Goal: Task Accomplishment & Management: Use online tool/utility

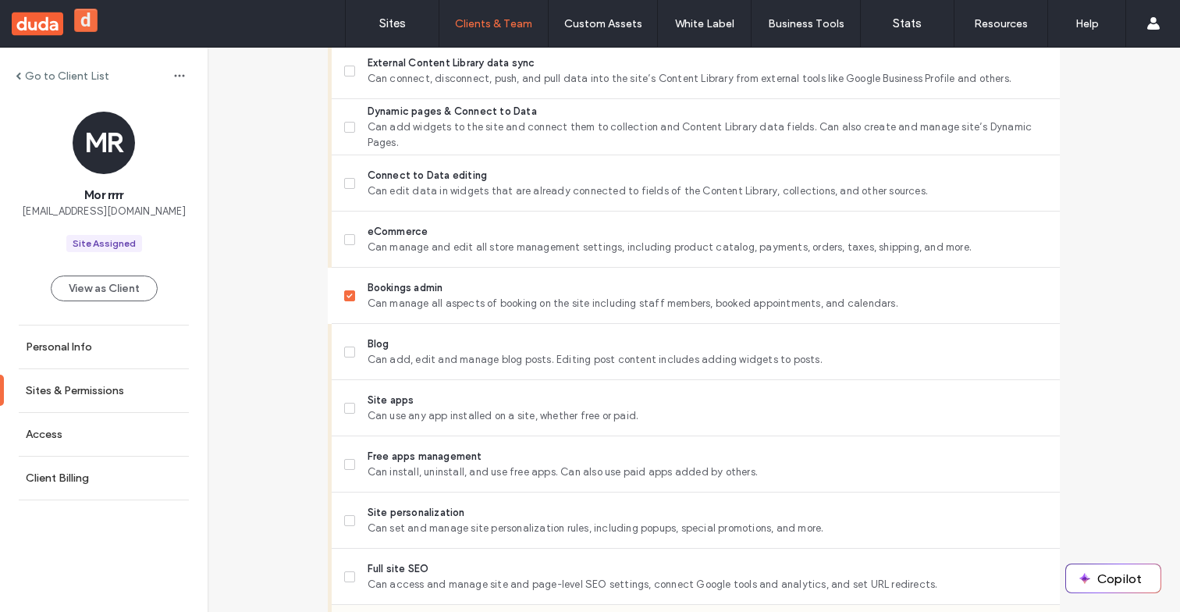
scroll to position [893, 0]
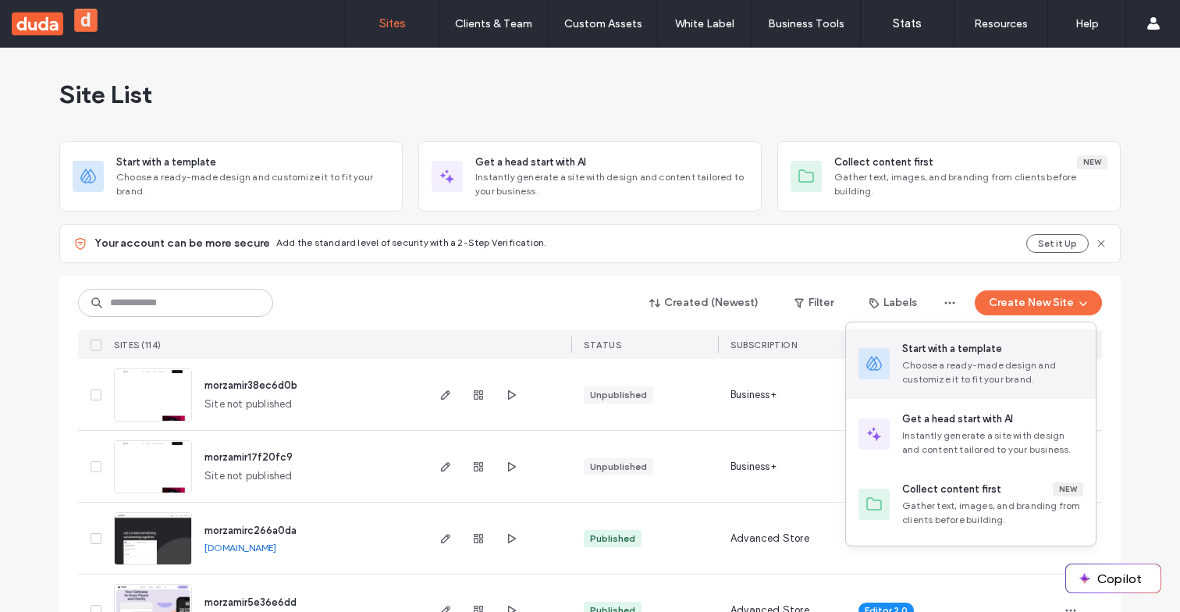
click at [1008, 348] on div "Start with a template" at bounding box center [992, 349] width 181 height 16
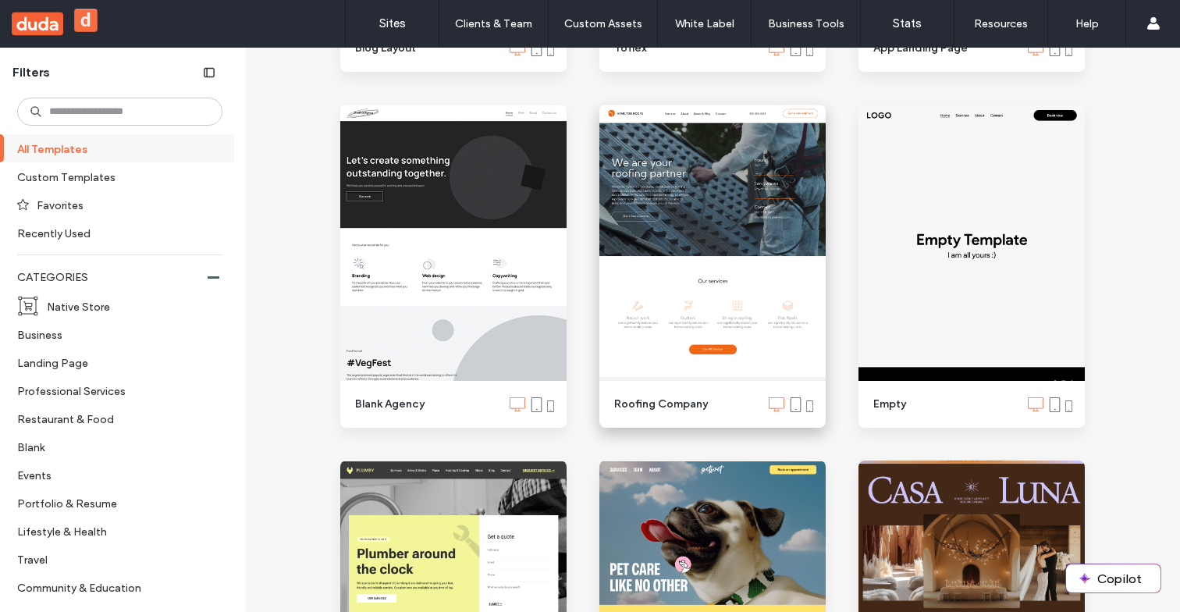
scroll to position [1255, 0]
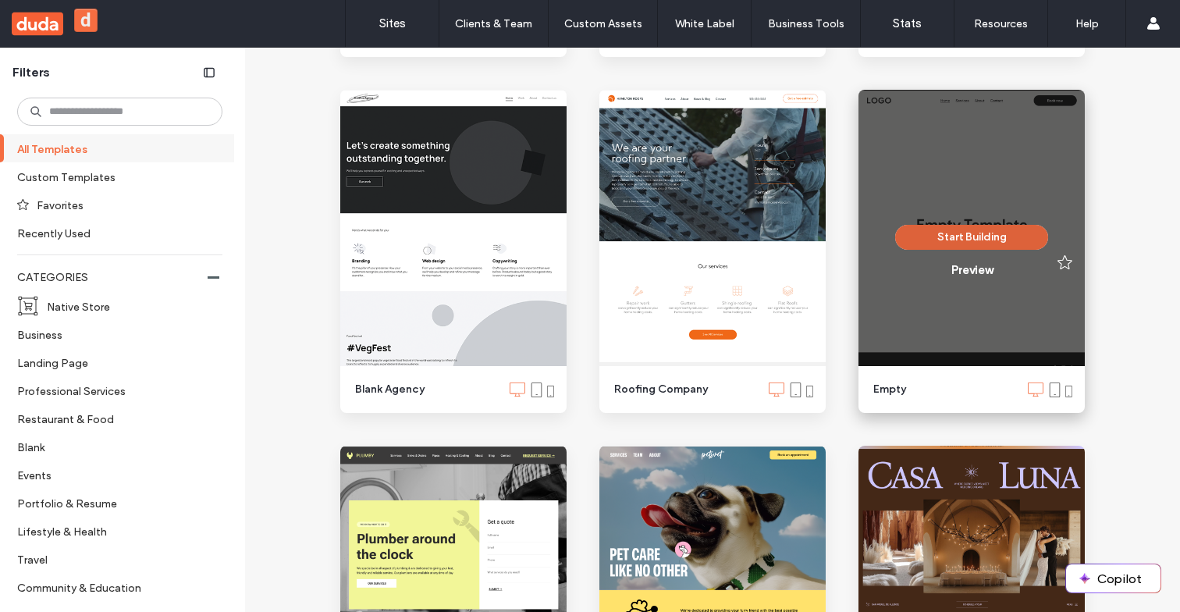
click at [997, 235] on button "Start Building" at bounding box center [971, 237] width 153 height 25
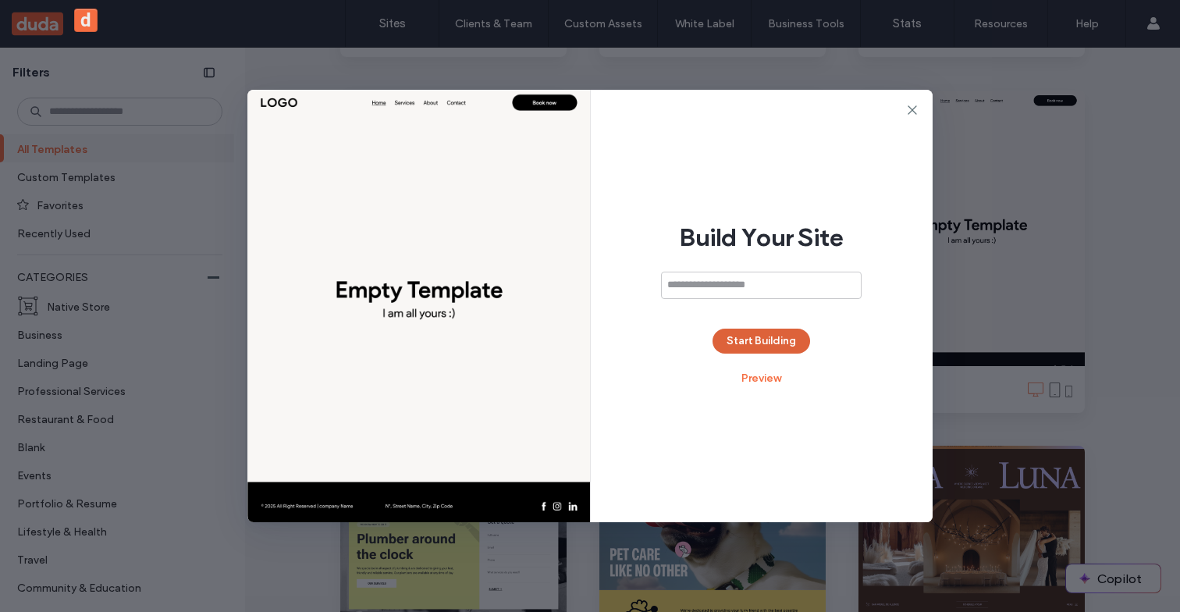
click at [737, 340] on button "Start Building" at bounding box center [762, 341] width 98 height 25
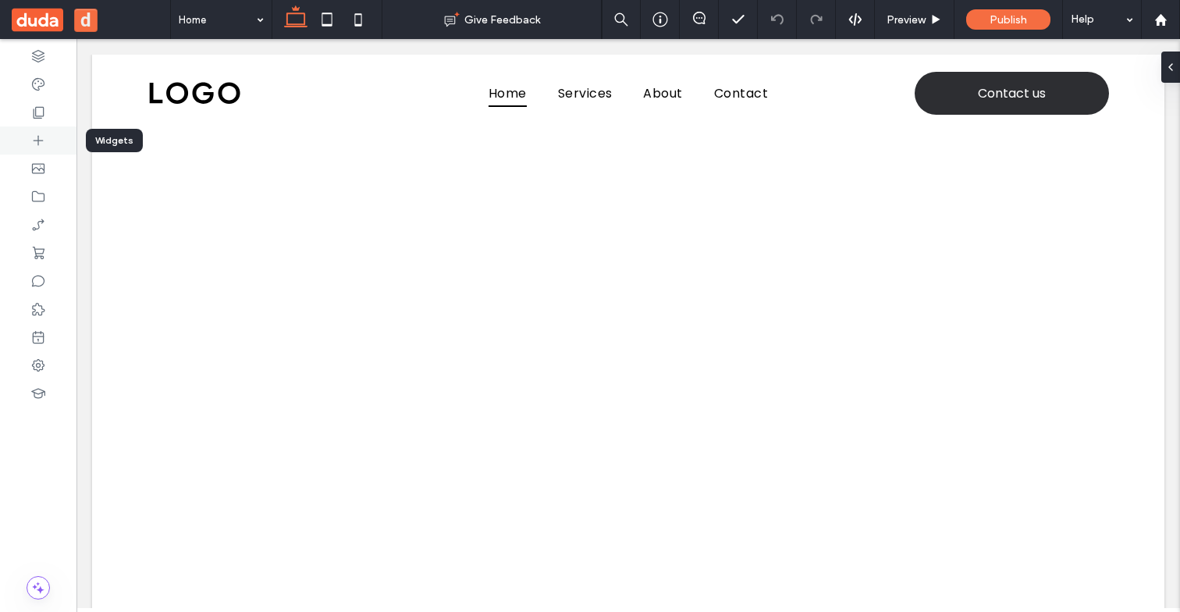
click at [49, 139] on div at bounding box center [38, 140] width 76 height 28
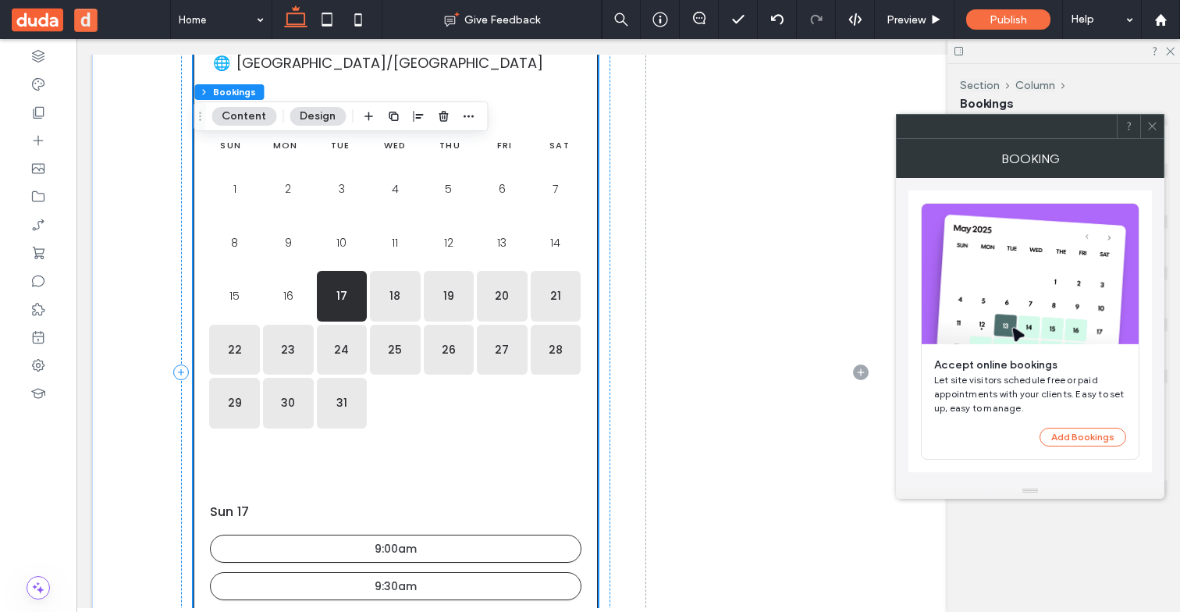
scroll to position [229, 0]
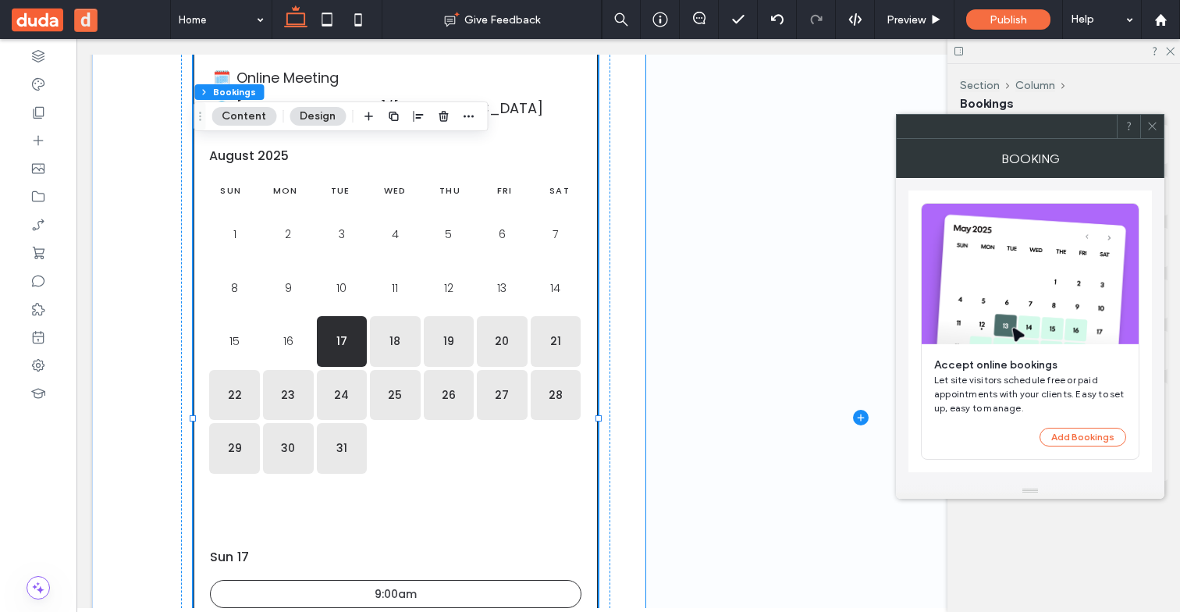
click at [698, 329] on span at bounding box center [860, 417] width 429 height 944
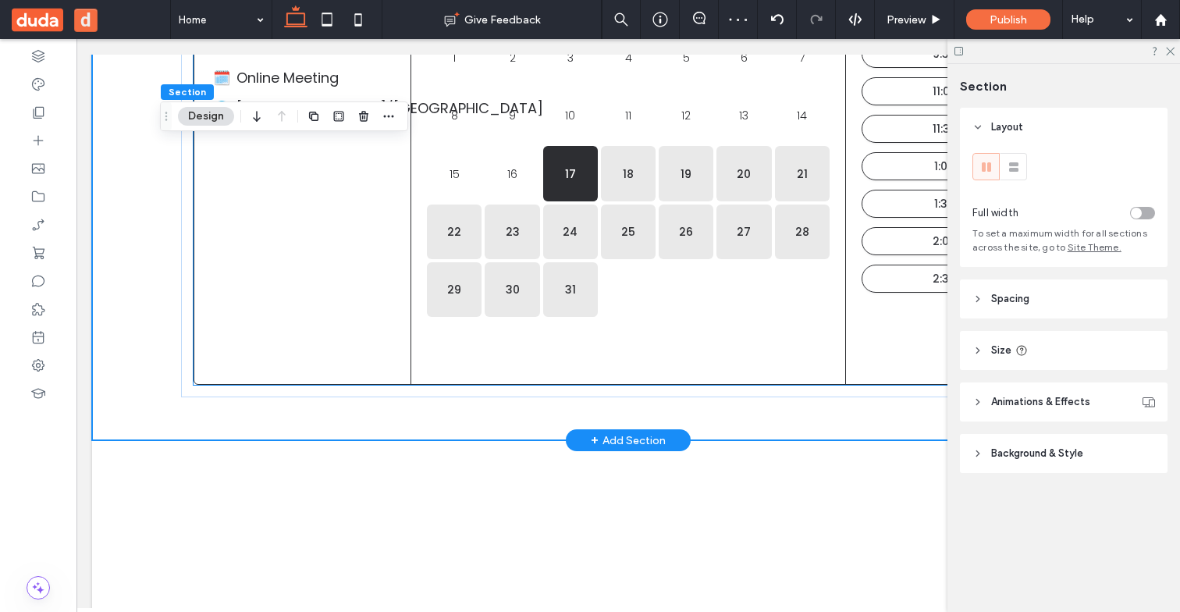
scroll to position [0, 0]
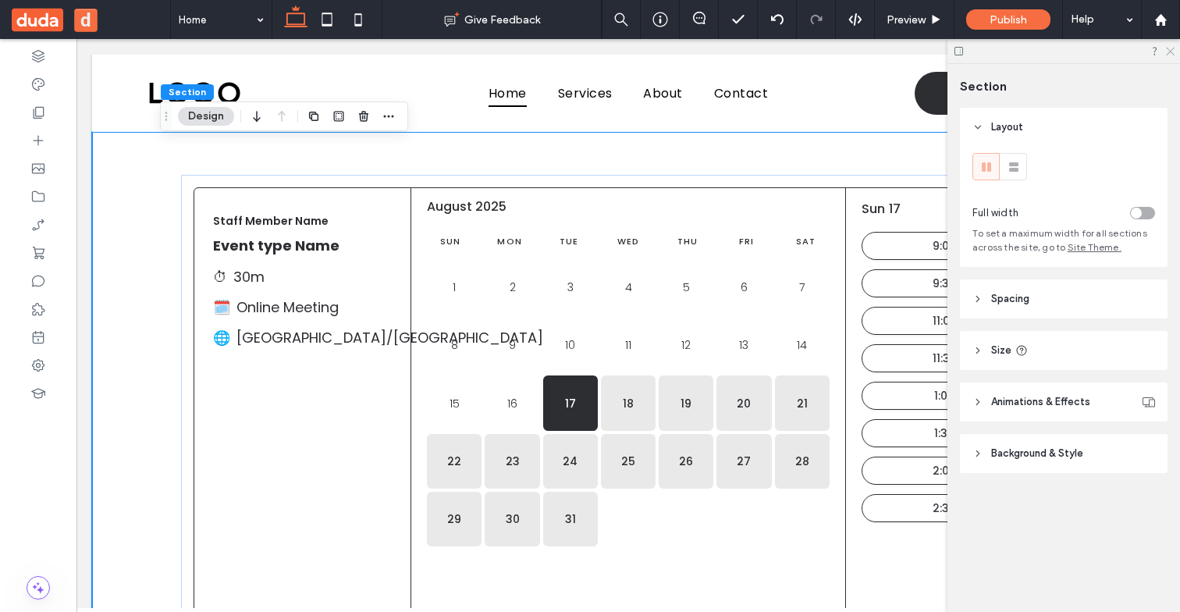
click at [1173, 53] on icon at bounding box center [1169, 50] width 10 height 10
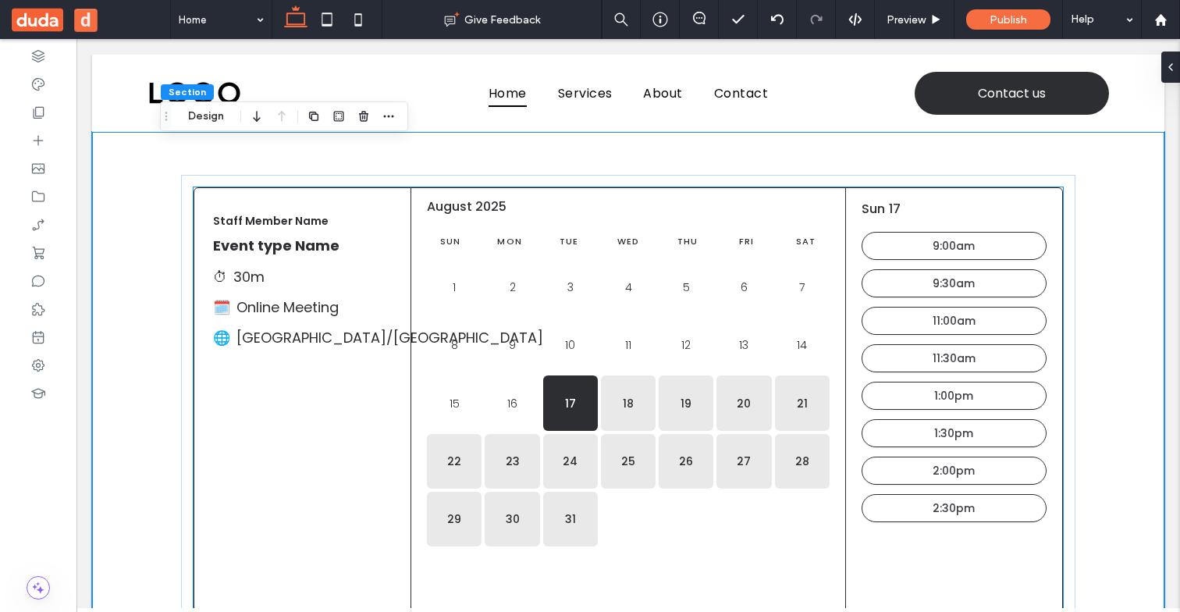
click at [389, 361] on div "Staff Member Name Event type Name ⏱ 30m 🗓️ Online Meeting 🌐 Asia/Jerusalem" at bounding box center [302, 277] width 217 height 179
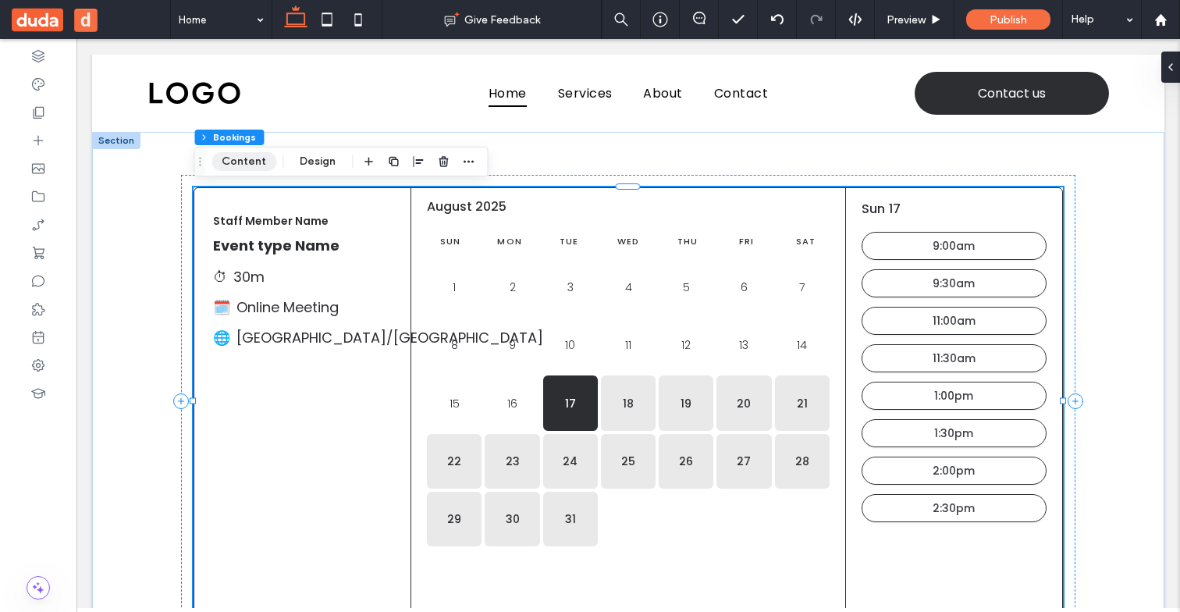
click at [240, 164] on button "Content" at bounding box center [243, 161] width 65 height 19
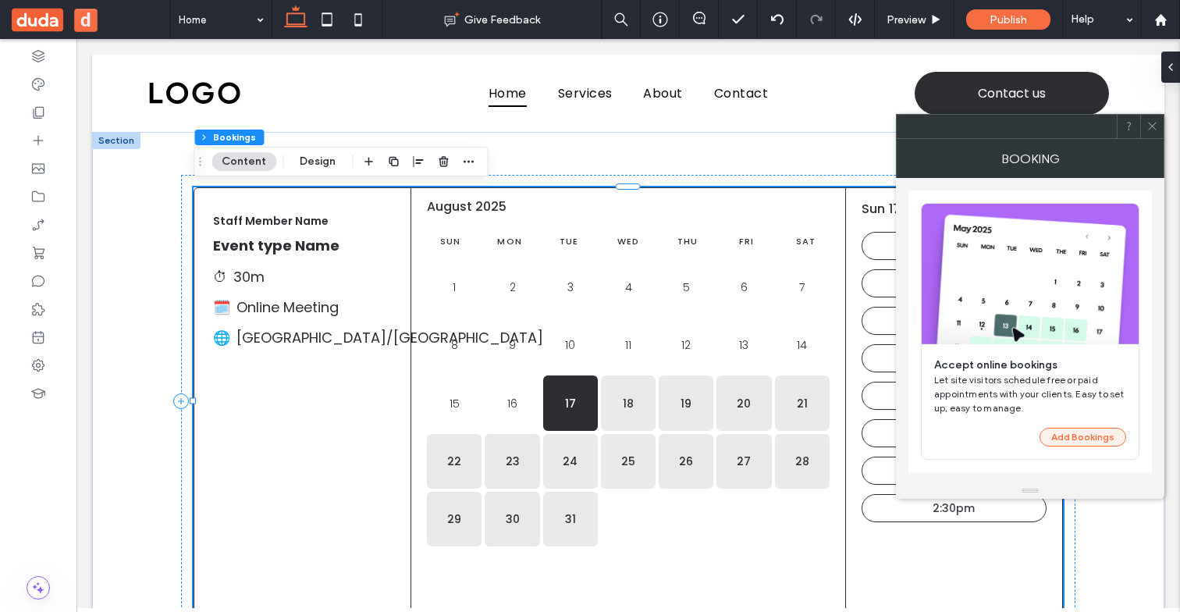
click at [1084, 430] on button "Add Bookings" at bounding box center [1083, 437] width 87 height 19
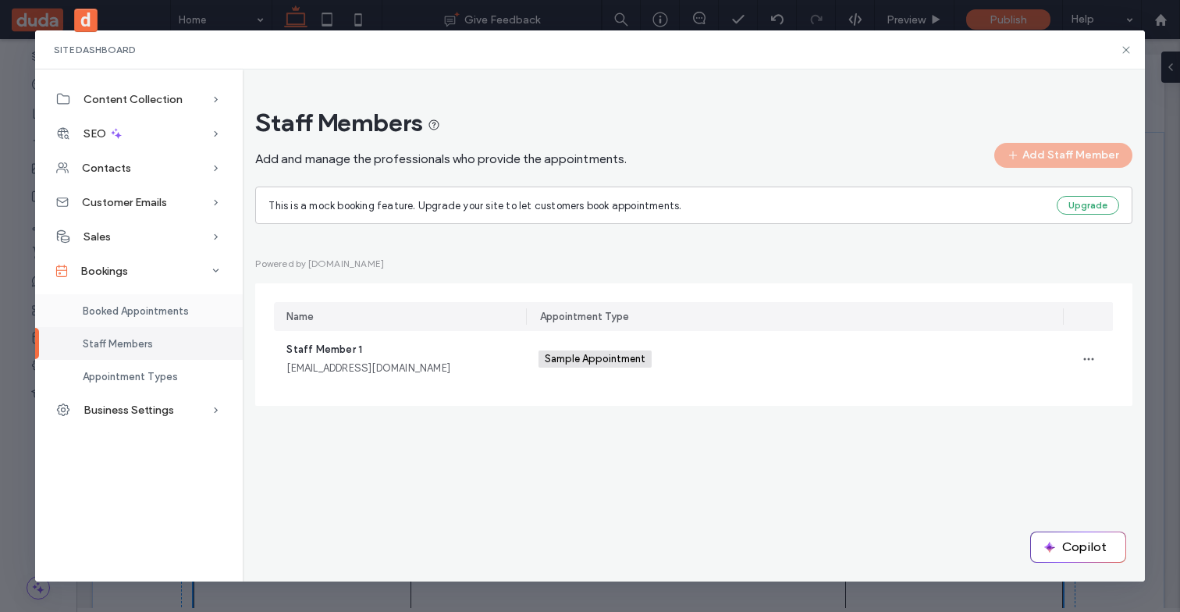
click at [183, 311] on span "Booked Appointments" at bounding box center [136, 311] width 106 height 12
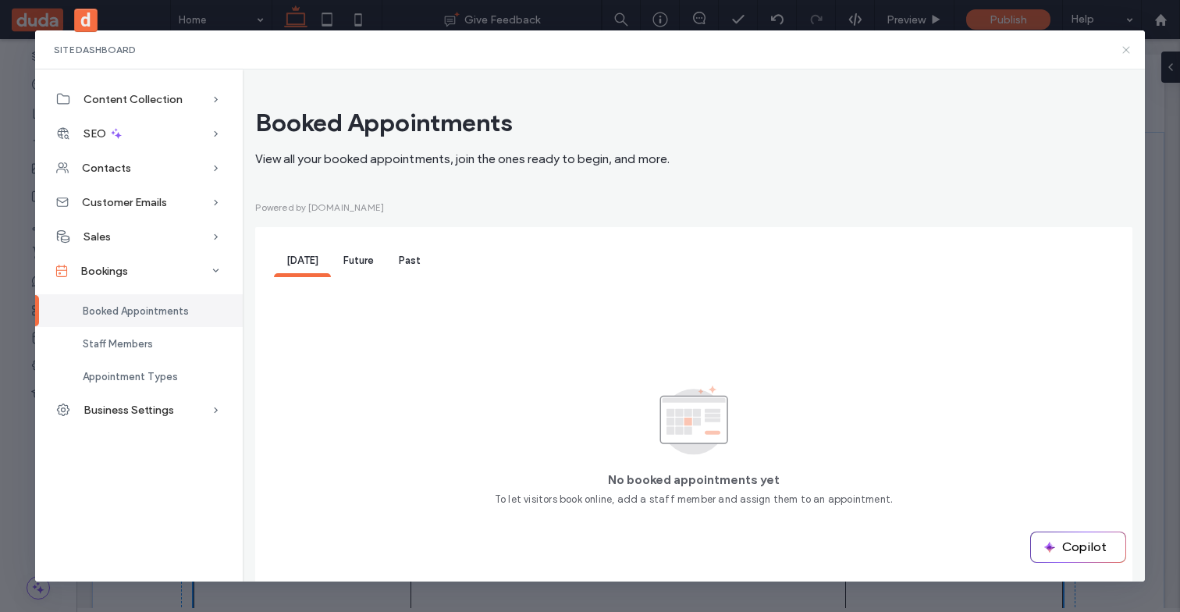
click at [1123, 55] on icon at bounding box center [1126, 50] width 12 height 12
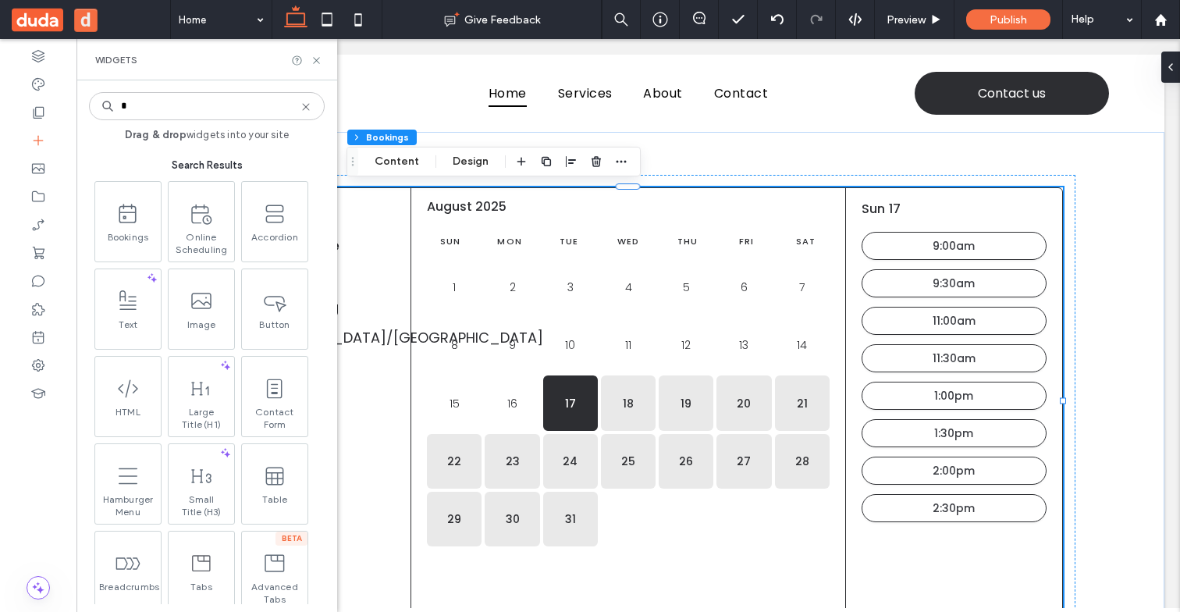
click at [331, 73] on div "Widgets" at bounding box center [206, 59] width 261 height 41
click at [250, 107] on input "*" at bounding box center [207, 106] width 236 height 28
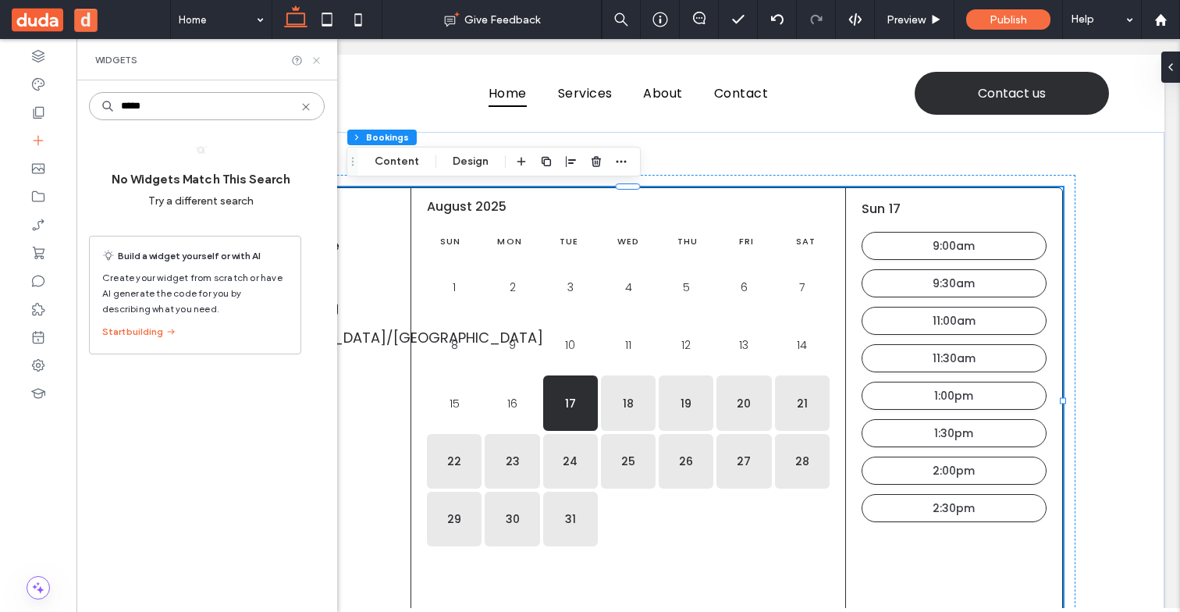
type input "*****"
click at [318, 61] on icon at bounding box center [317, 61] width 12 height 12
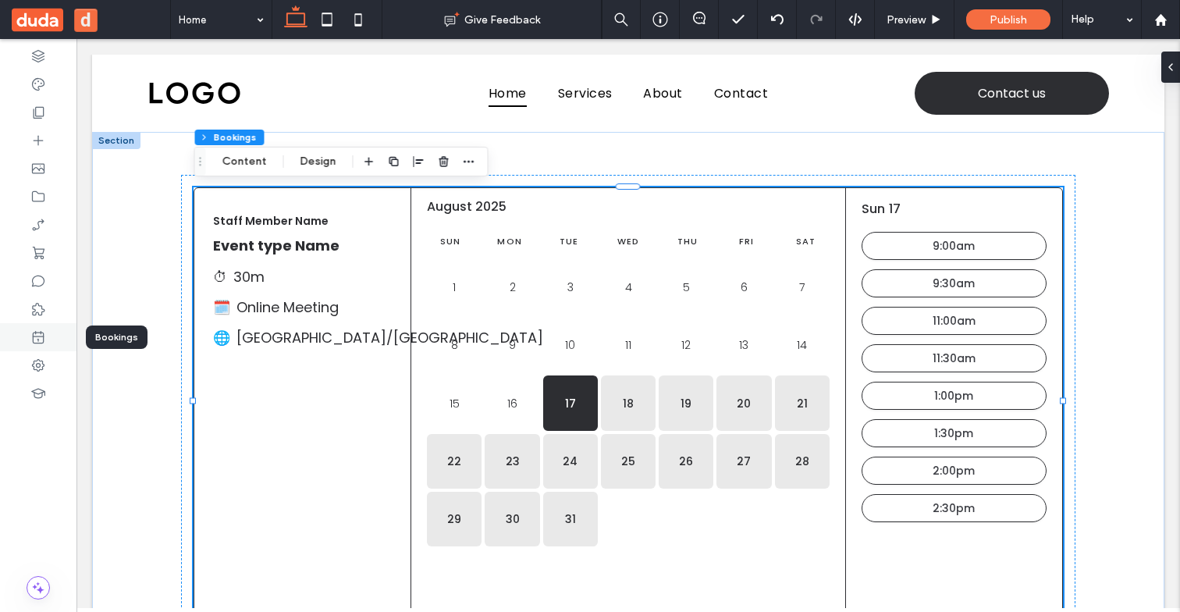
click at [34, 325] on div at bounding box center [38, 337] width 76 height 28
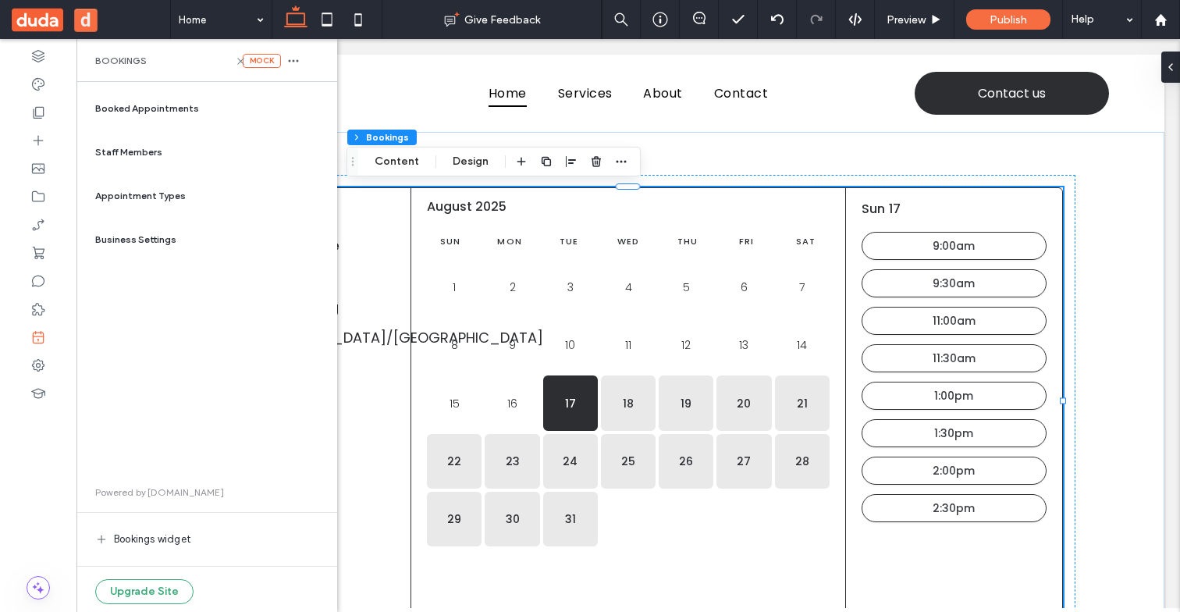
click at [166, 495] on span "Powered by cal.com" at bounding box center [159, 492] width 129 height 14
click at [305, 400] on div "Booked Appointments Staff Members Appointment Types Business Settings Powered b…" at bounding box center [207, 347] width 236 height 514
click at [147, 184] on div "Appointment Types" at bounding box center [207, 195] width 236 height 37
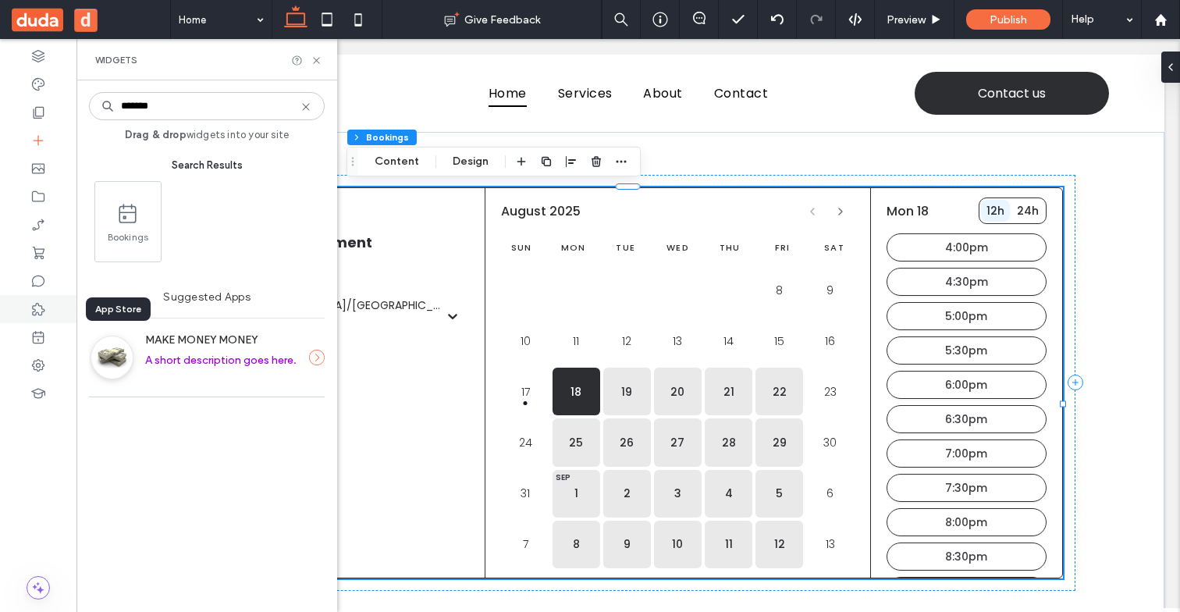
click at [45, 305] on icon at bounding box center [38, 309] width 16 height 16
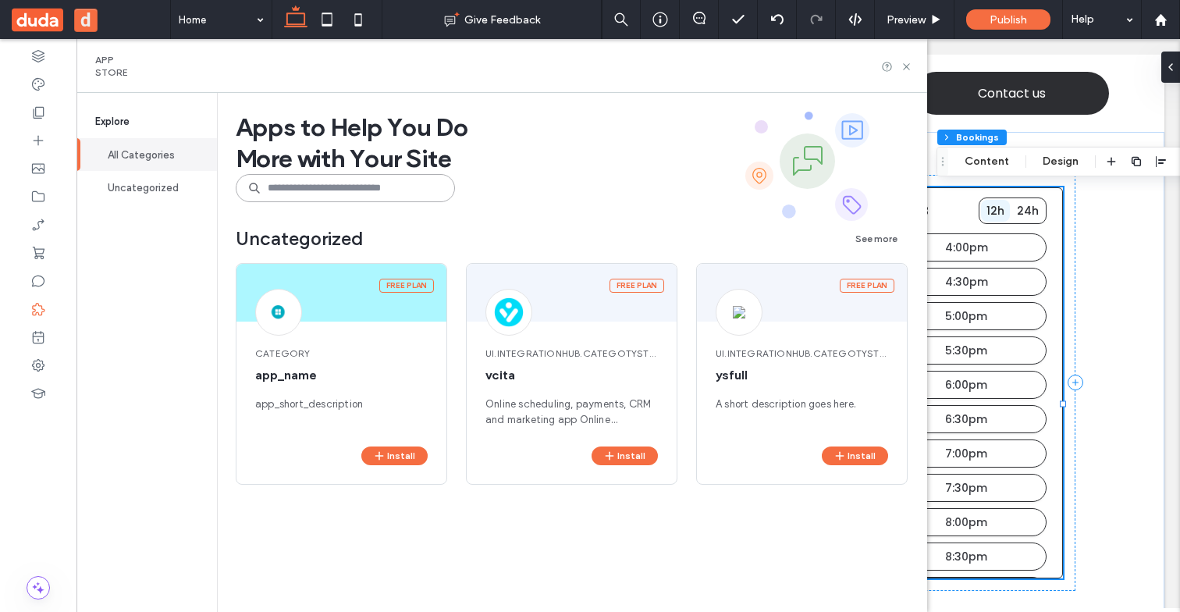
click at [317, 174] on input at bounding box center [345, 188] width 219 height 28
type input "*"
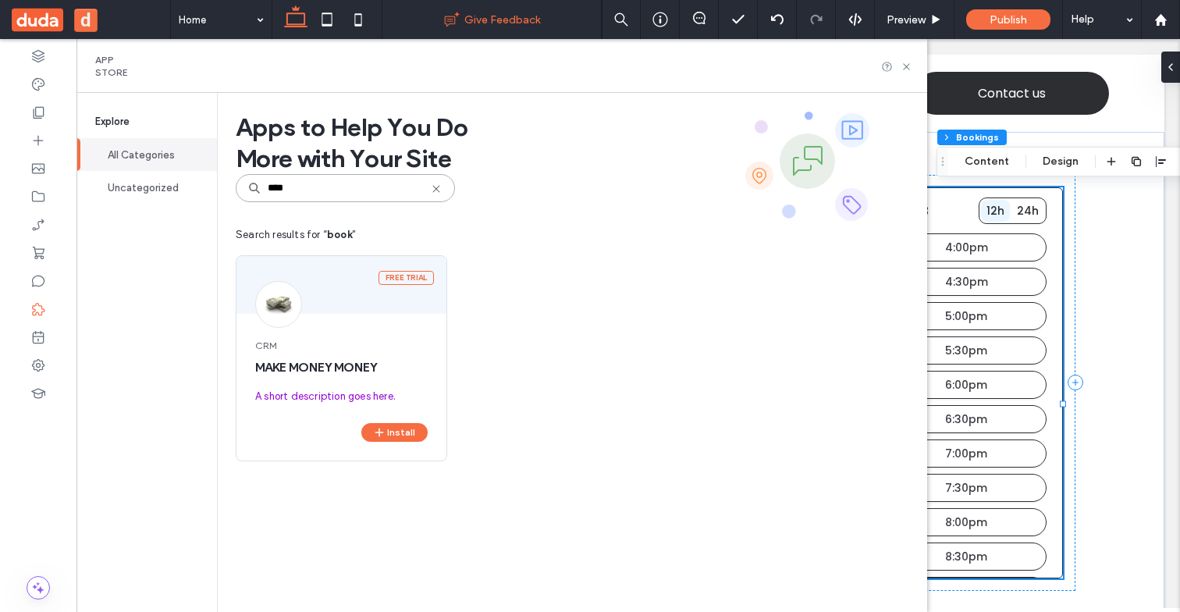
type input "****"
click at [33, 126] on div at bounding box center [38, 325] width 76 height 573
click at [36, 135] on icon at bounding box center [38, 141] width 16 height 16
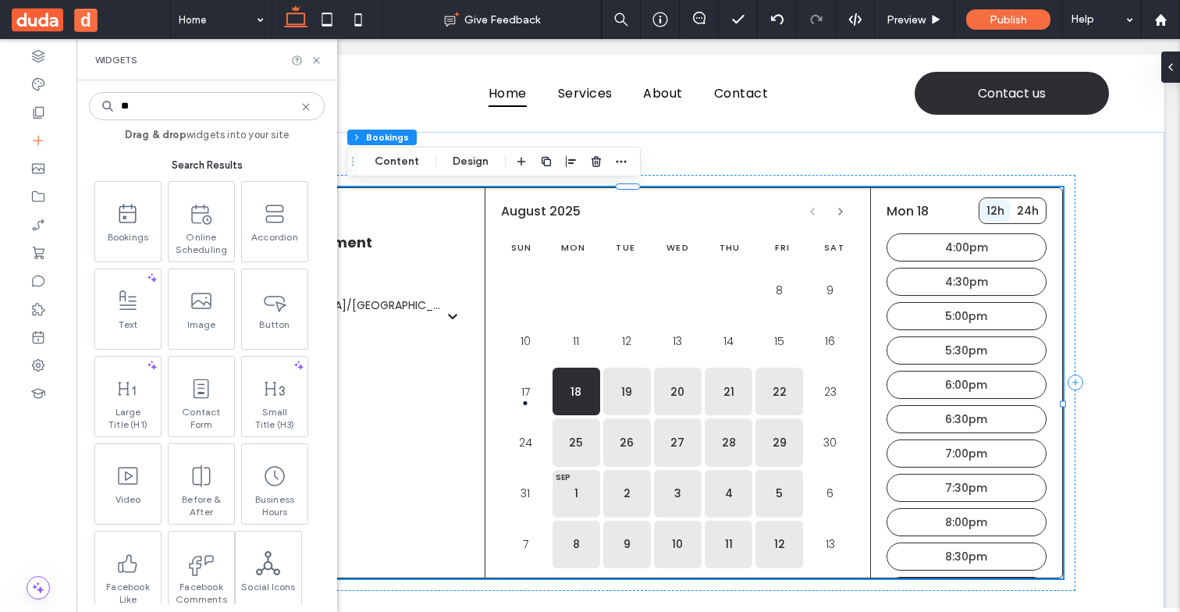
type input "**"
click at [44, 314] on icon at bounding box center [38, 309] width 16 height 16
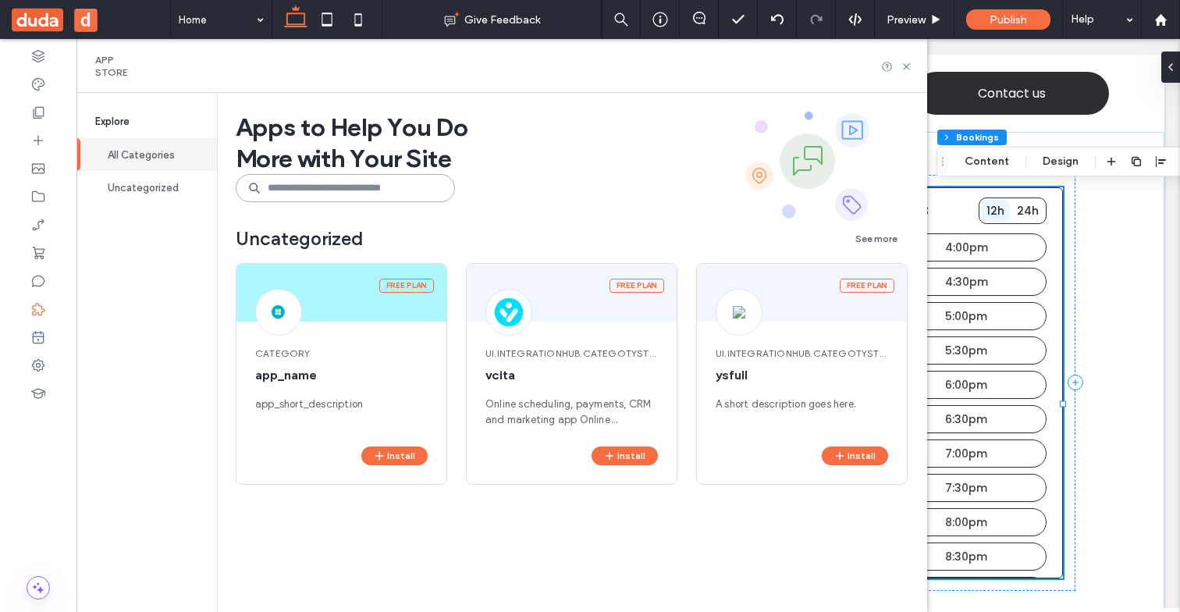
click at [368, 191] on input at bounding box center [345, 188] width 219 height 28
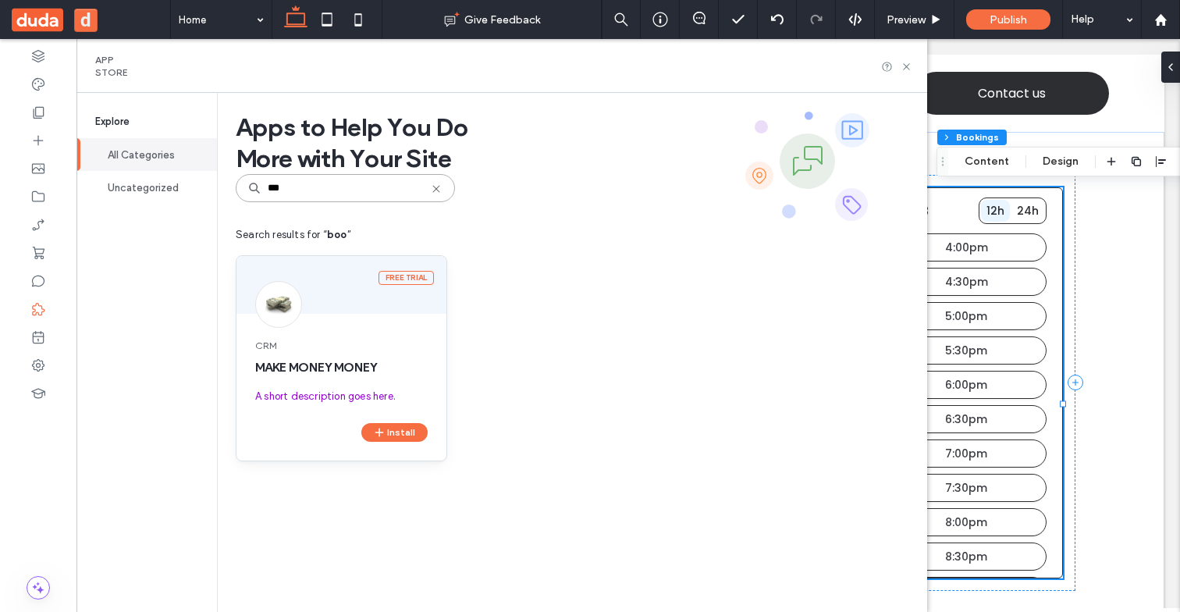
type input "***"
drag, startPoint x: 392, startPoint y: 371, endPoint x: 251, endPoint y: 368, distance: 140.5
click at [251, 368] on div "CRM MAKE MONEY MONEY A short description goes here." at bounding box center [341, 371] width 210 height 103
copy span "MAKE MONEY MONEY"
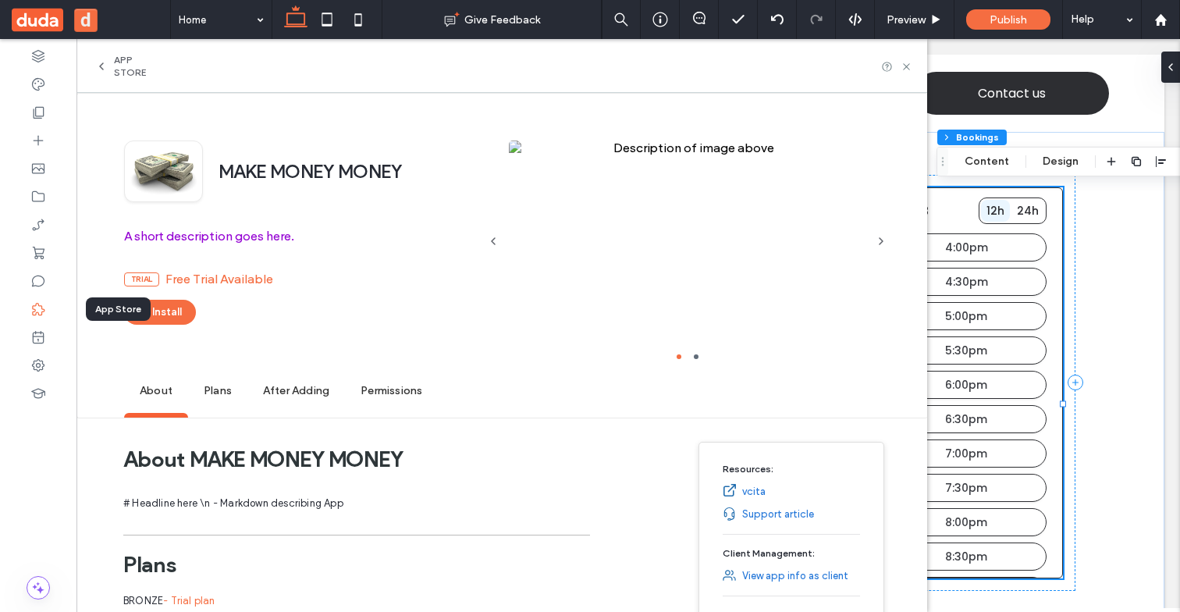
click at [38, 302] on icon at bounding box center [38, 309] width 16 height 16
click at [41, 316] on icon at bounding box center [38, 309] width 16 height 16
click at [101, 66] on use at bounding box center [101, 66] width 3 height 6
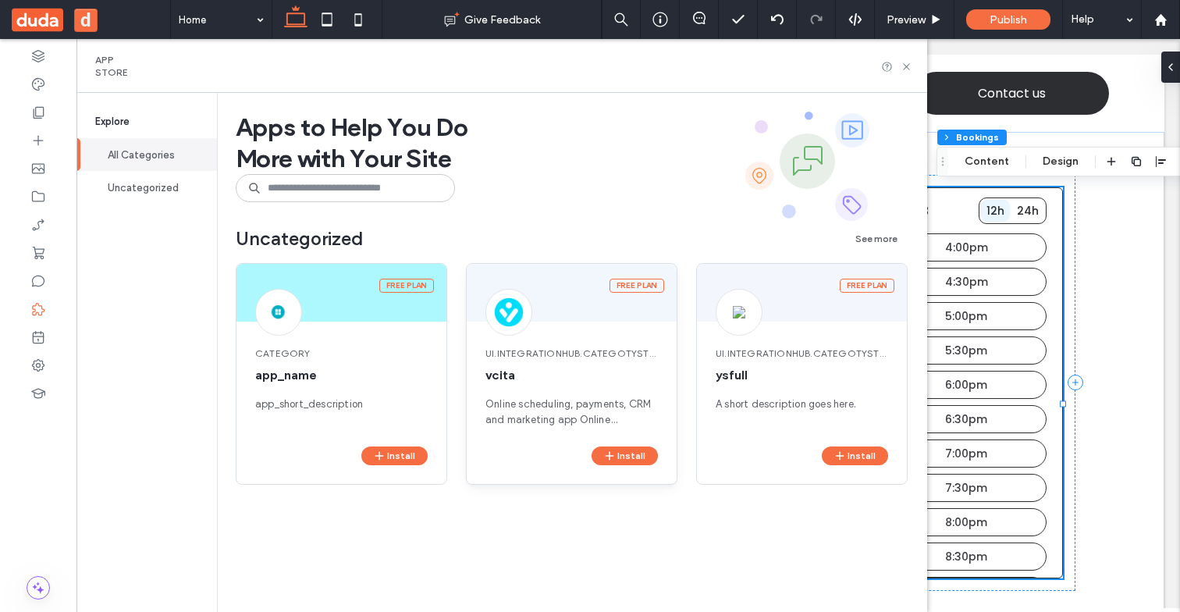
click at [515, 387] on div "ui.integrationHub.categotyString.hilanew vcita Online scheduling, payments, CRM…" at bounding box center [572, 387] width 210 height 119
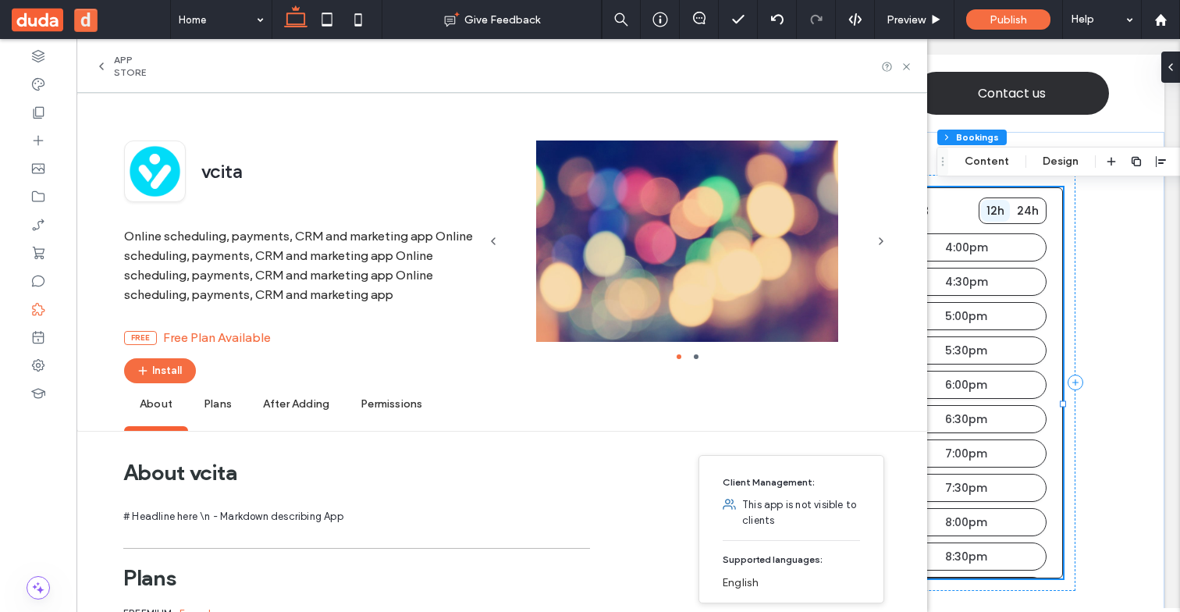
click at [219, 172] on span "vcita" at bounding box center [221, 173] width 41 height 27
click at [328, 184] on div "vcita" at bounding box center [301, 171] width 354 height 62
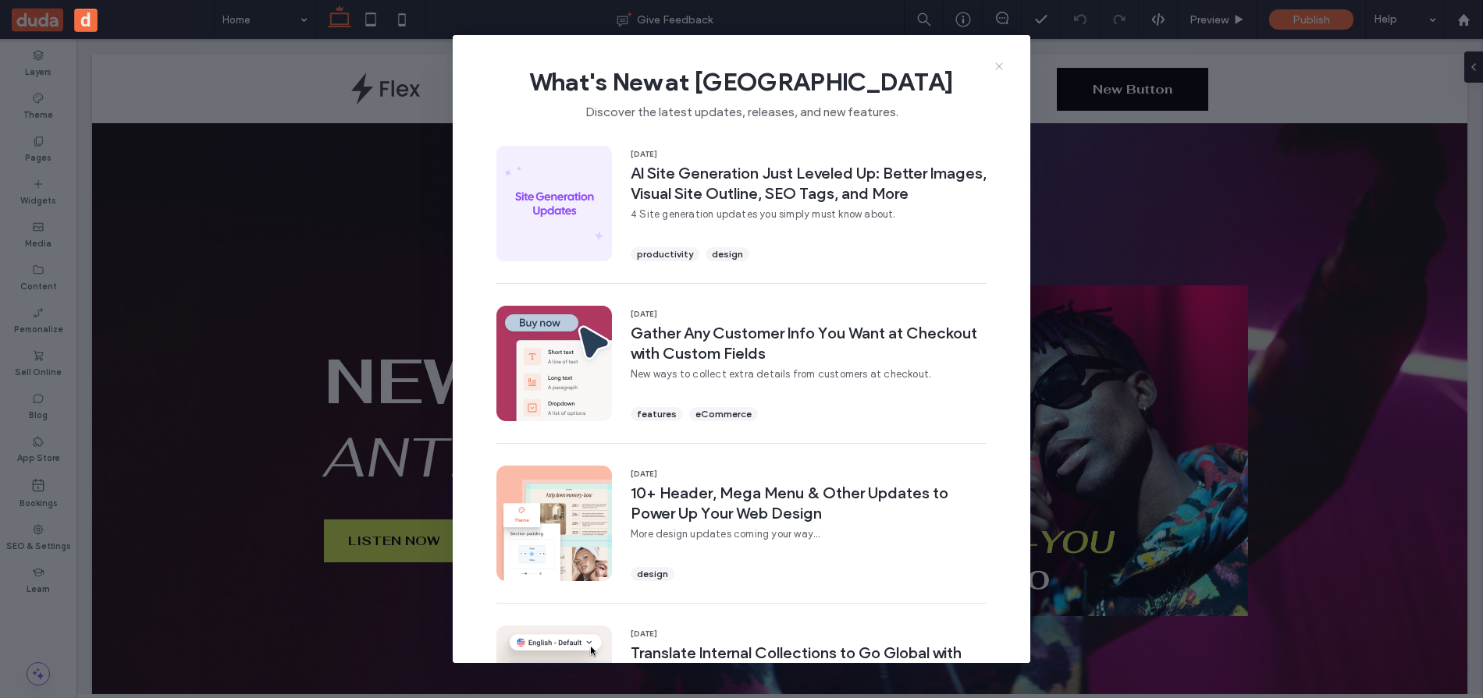
click at [993, 68] on icon at bounding box center [999, 66] width 12 height 12
